Goal: Information Seeking & Learning: Learn about a topic

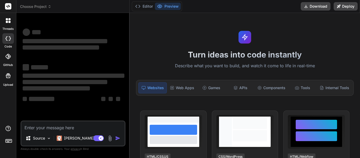
type textarea "x"
type textarea "Express the following in scientific notation: 1) 0.00012 1.2x10^- 2) 1000 1x10^…"
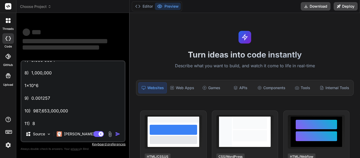
type textarea "x"
type textarea "Express the following in scientific notation: 1) 0.00012 1.2x10^- 2) 1000 1x10^…"
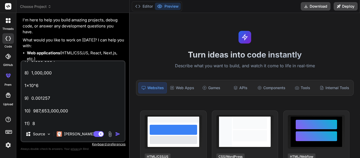
scroll to position [77, 0]
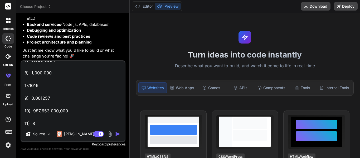
click at [117, 136] on img "button" at bounding box center [117, 133] width 5 height 5
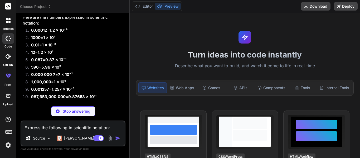
scroll to position [173, 0]
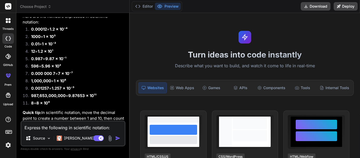
type textarea "x"
drag, startPoint x: 51, startPoint y: 24, endPoint x: 55, endPoint y: 25, distance: 4.0
click at [55, 26] on p "0.00012 = 1.2 × 10⁻⁴" at bounding box center [77, 29] width 93 height 6
click at [84, 127] on textarea "Express the following in scientific notation: 1) 0.00012 1.2x10^- 2) 1000 1x10^…" at bounding box center [72, 125] width 103 height 9
paste textarea "Express the following in standard form. 1) 4.9 x 102 2) 3.75 x 10-2 3) 5.95 x 1…"
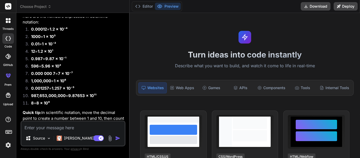
type textarea "Express the following in standard form. 1) 4.9 x 102 2) 3.75 x 10-2 3) 5.95 x 1…"
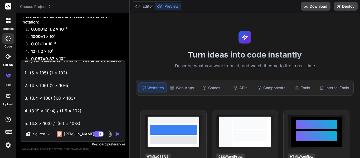
type textarea "x"
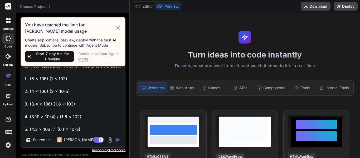
type textarea "Express the following in standard form. 1) 4.9 x 102 2) 3.75 x 10-2 3) 5.95 x 1…"
click at [117, 27] on icon at bounding box center [118, 28] width 6 height 6
type textarea "x"
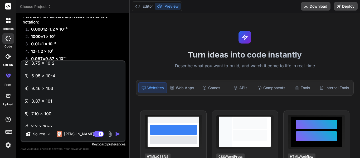
scroll to position [0, 0]
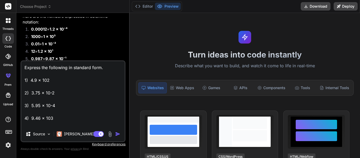
drag, startPoint x: 83, startPoint y: 111, endPoint x: 12, endPoint y: 21, distance: 114.7
click at [12, 21] on div "threads code GitHub prem Upload Choose Project Created with Pixso. Bind AI Web …" at bounding box center [180, 79] width 360 height 158
type textarea "x"
